Goal: Transaction & Acquisition: Purchase product/service

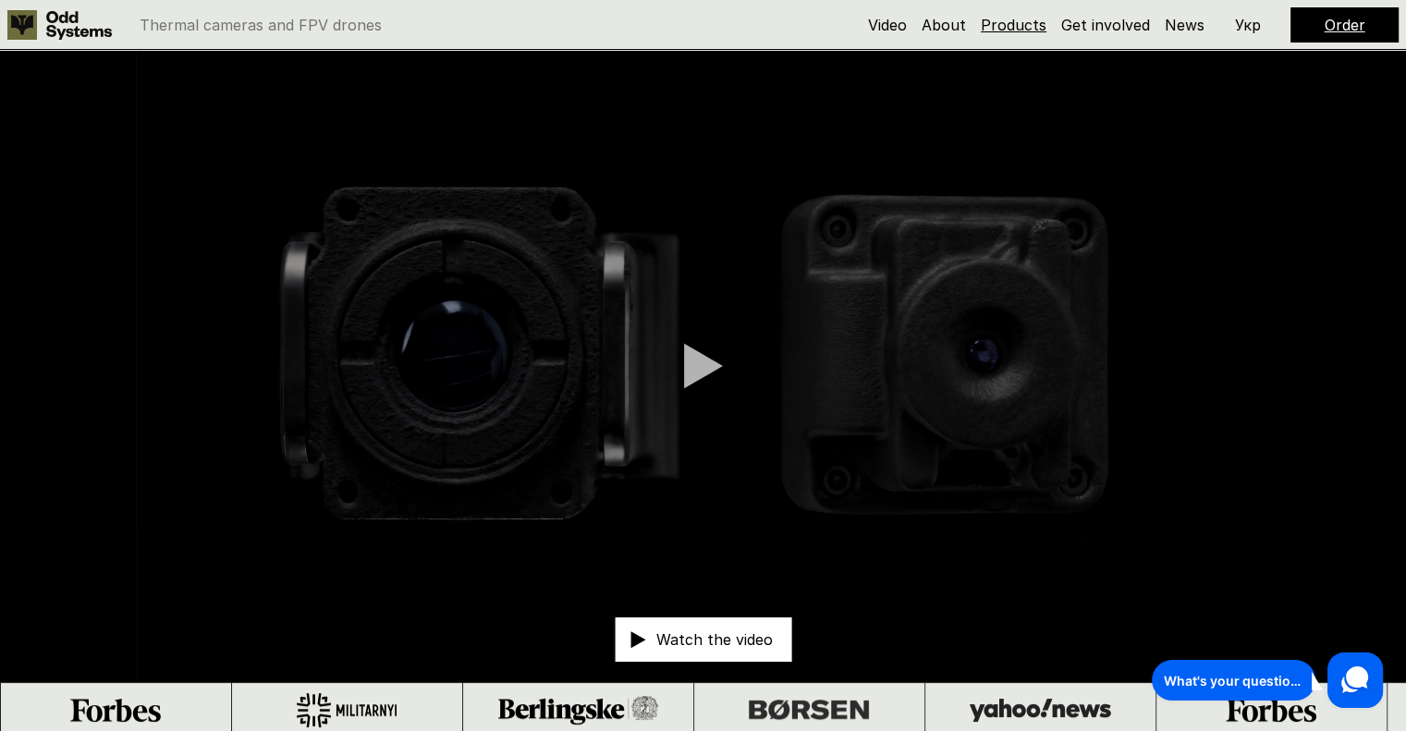
click at [1020, 30] on link "Products" at bounding box center [1013, 25] width 66 height 18
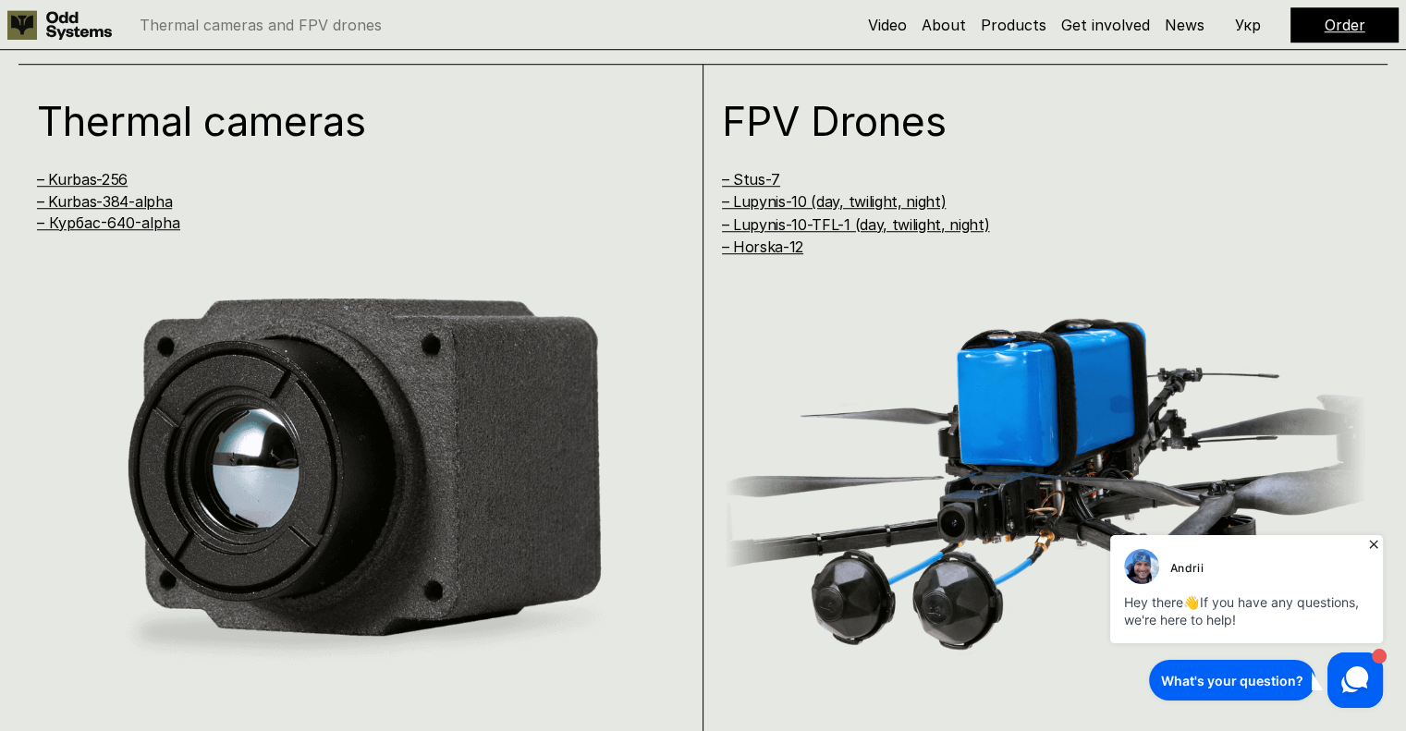
scroll to position [1440, 0]
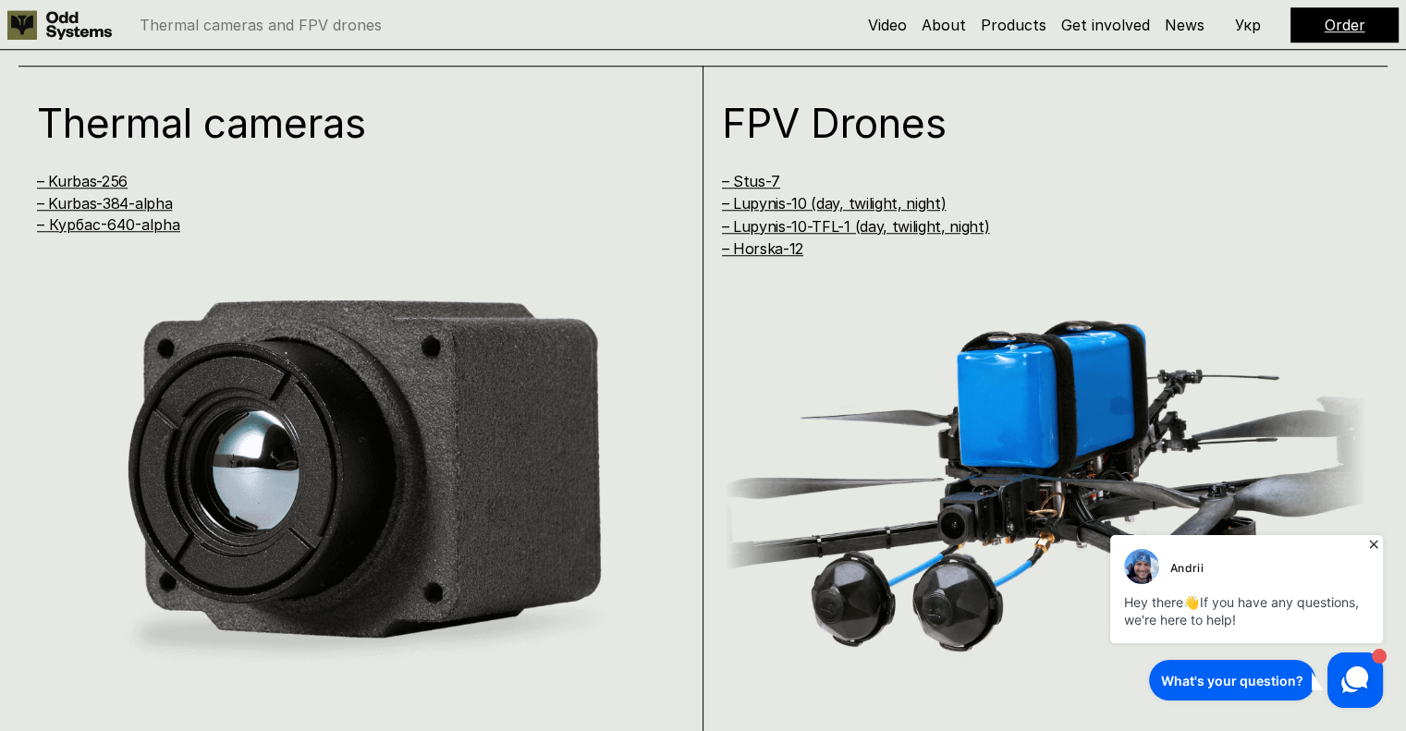
drag, startPoint x: 103, startPoint y: 178, endPoint x: 481, endPoint y: 143, distance: 378.7
click at [481, 143] on div "Thermal cameras – Kurbas-256 – Kurbas-384-alpha – [GEOGRAPHIC_DATA]-640-alpha" at bounding box center [341, 168] width 608 height 131
click at [126, 175] on link "– Kurbas-256" at bounding box center [82, 181] width 91 height 18
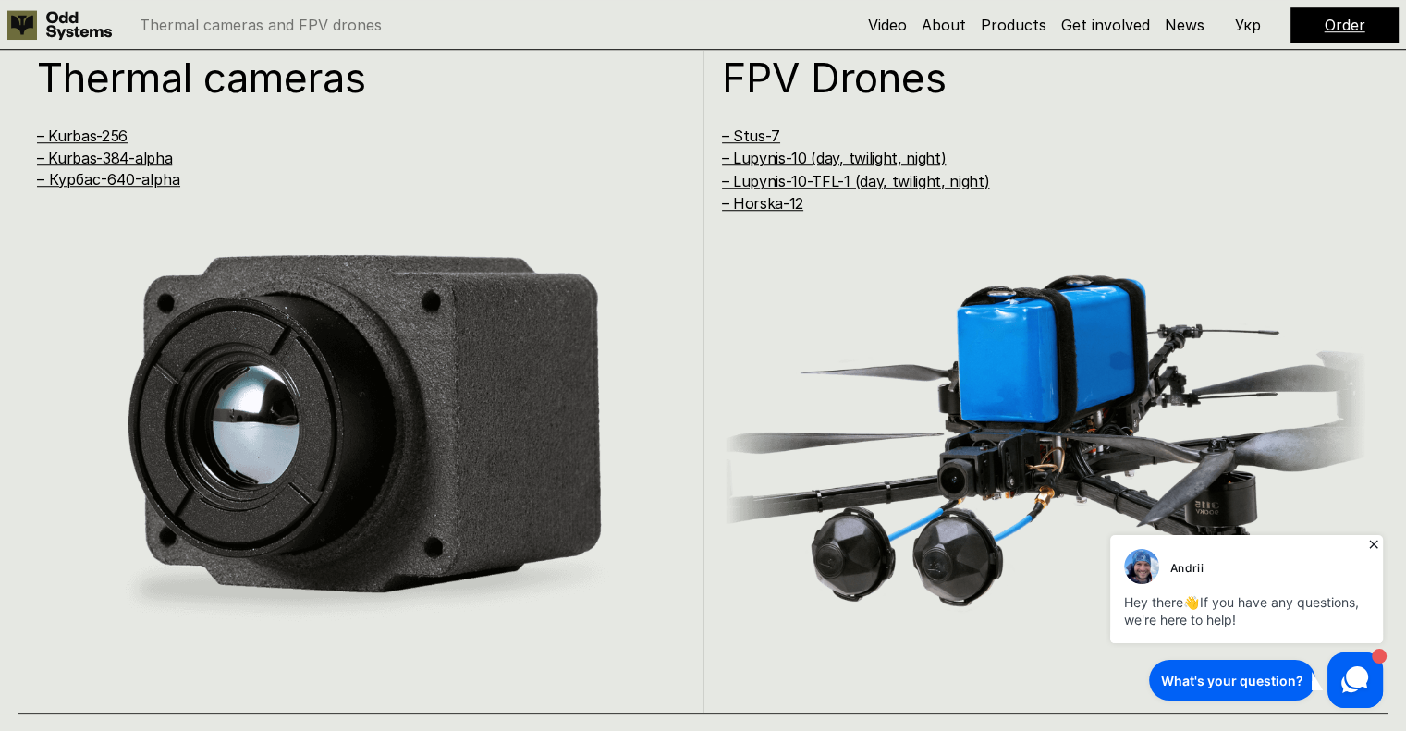
scroll to position [1489, 0]
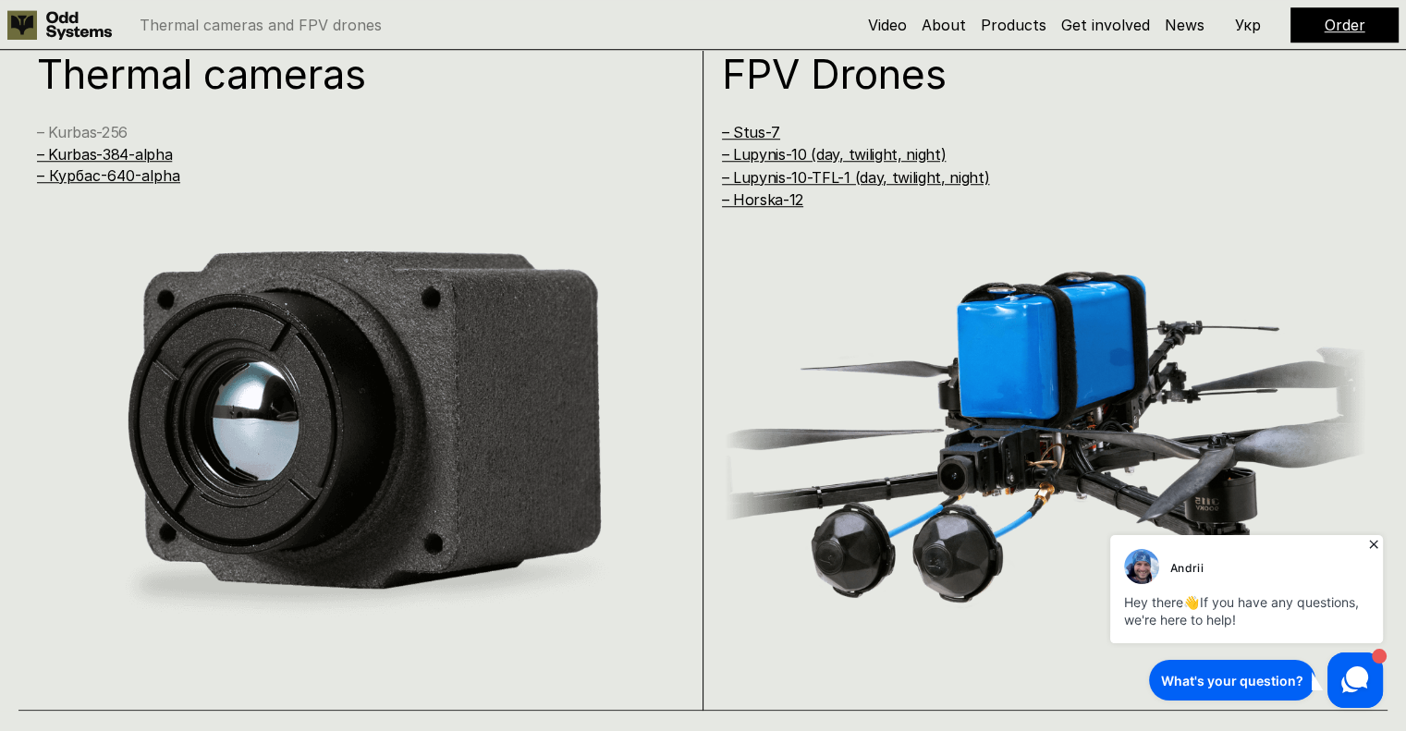
click at [82, 128] on link "– Kurbas-256" at bounding box center [82, 132] width 91 height 18
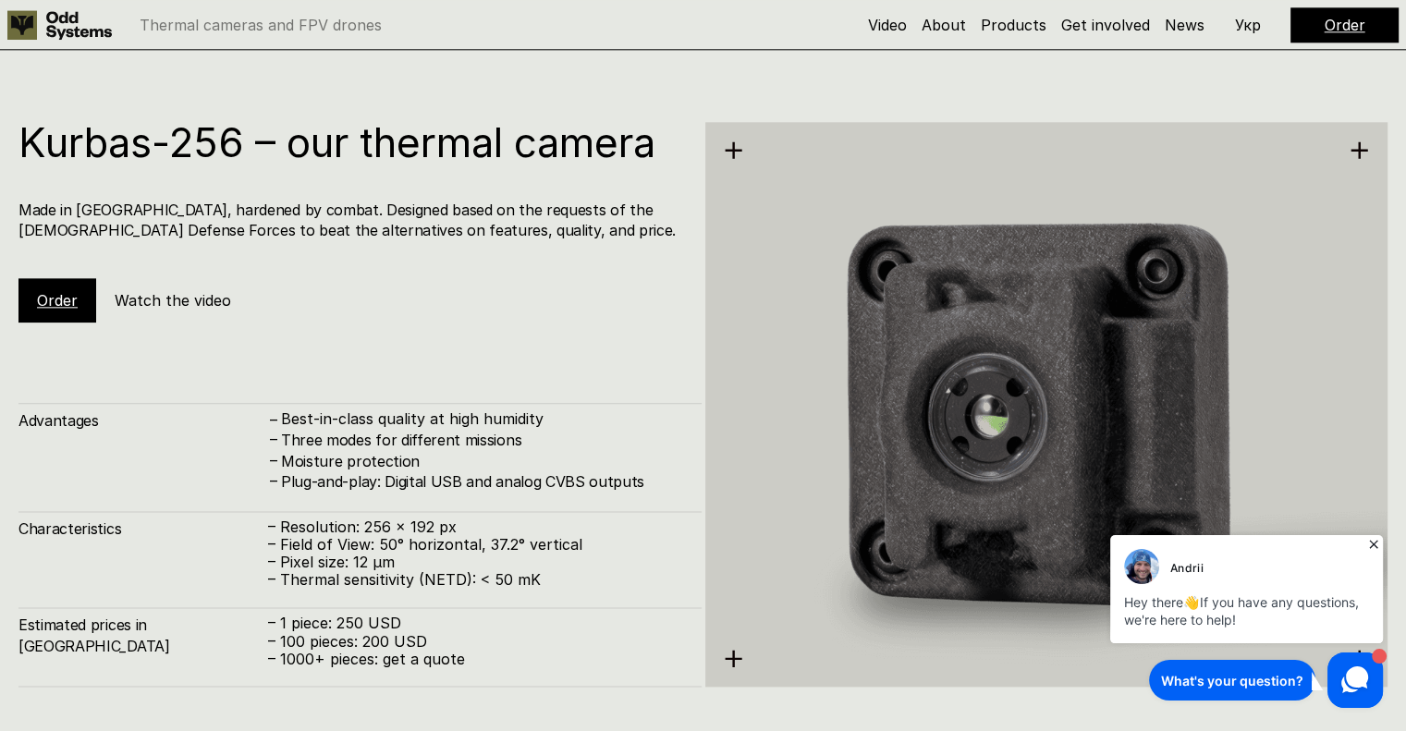
scroll to position [2199, 0]
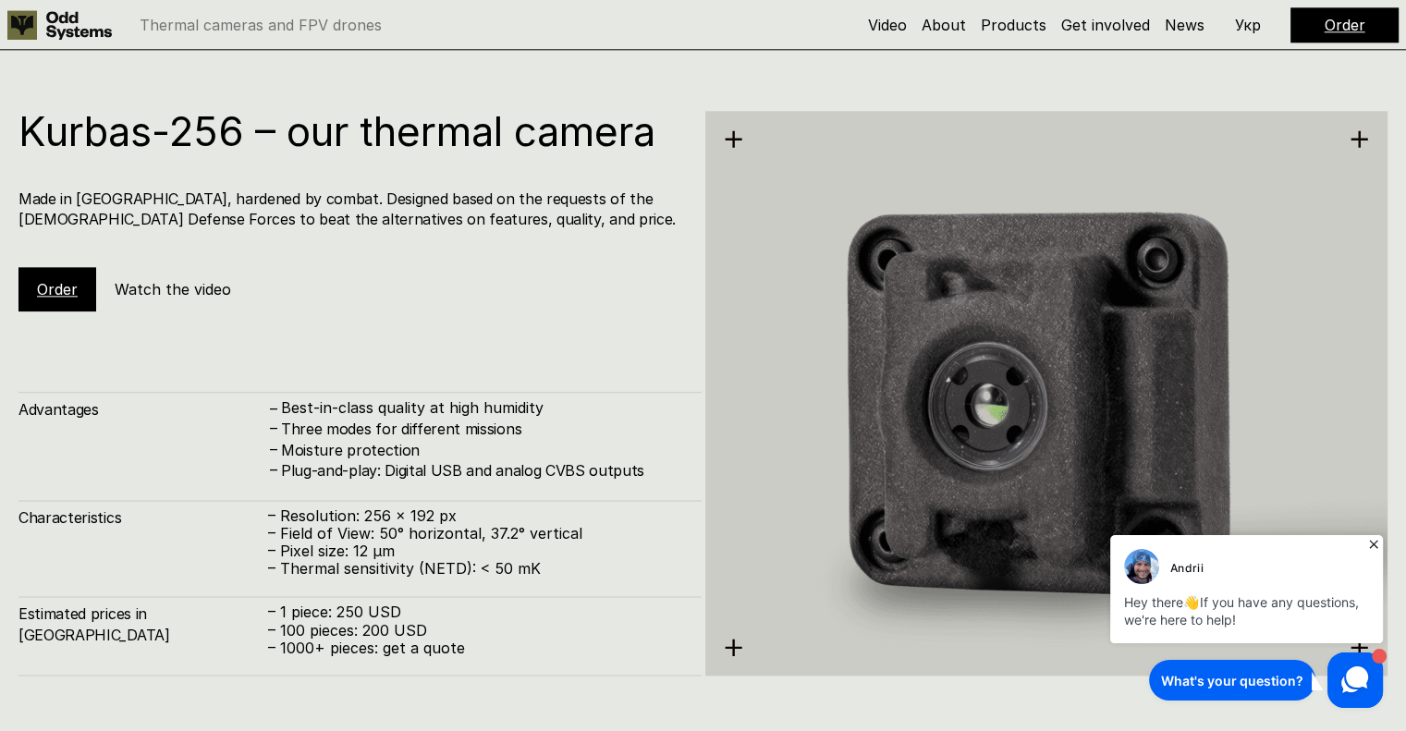
click at [46, 291] on link "Order" at bounding box center [57, 289] width 41 height 18
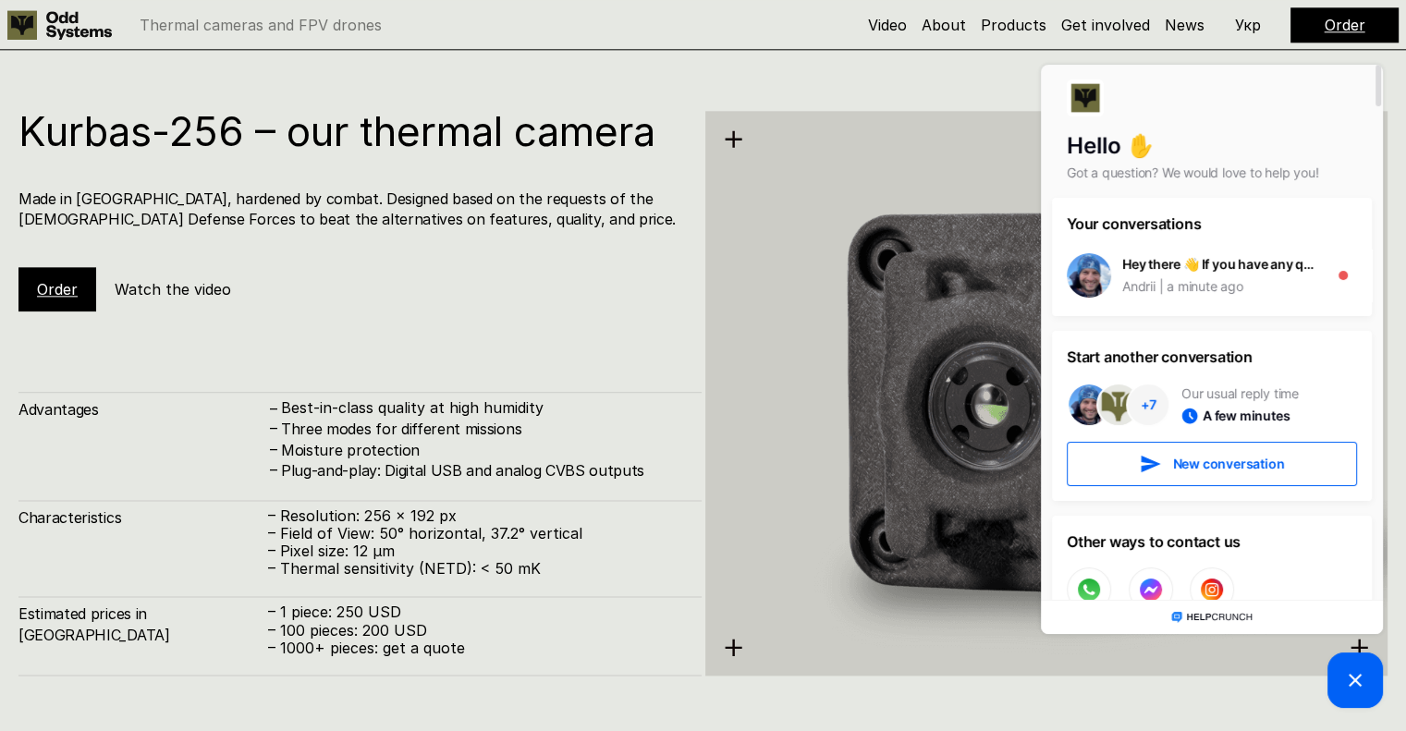
click at [948, 208] on img at bounding box center [1046, 393] width 683 height 701
click at [1340, 672] on picture at bounding box center [1354, 679] width 55 height 55
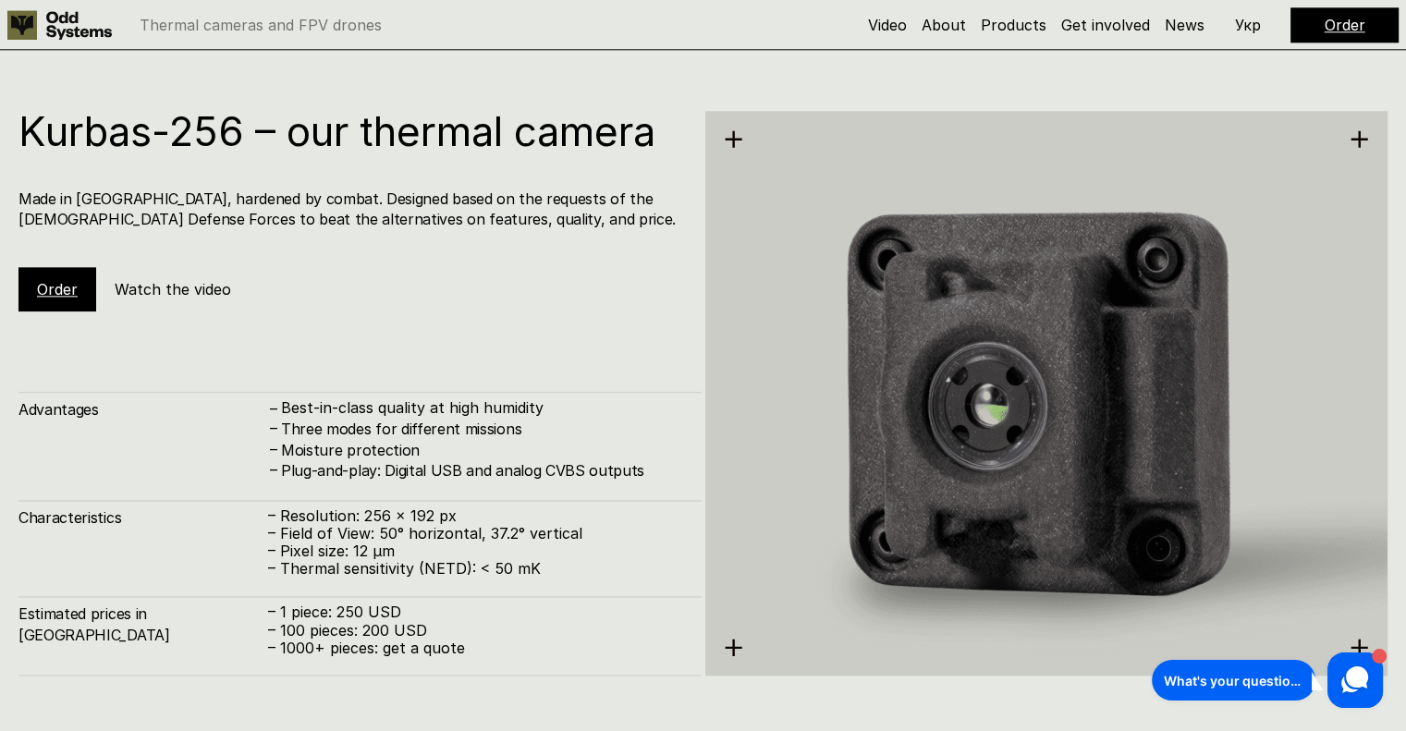
click at [52, 289] on link "Order" at bounding box center [57, 289] width 41 height 18
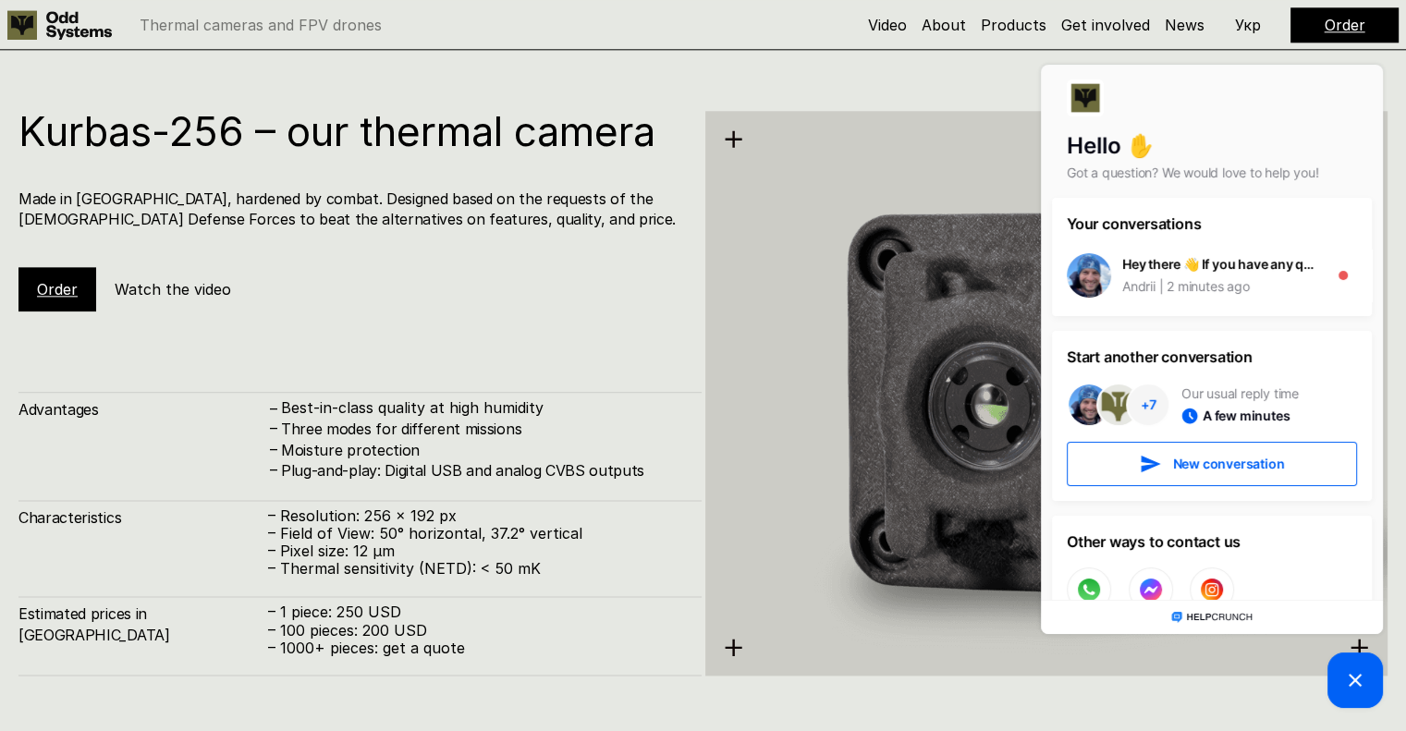
click at [762, 381] on img at bounding box center [1046, 393] width 683 height 701
